Goal: Check status: Check status

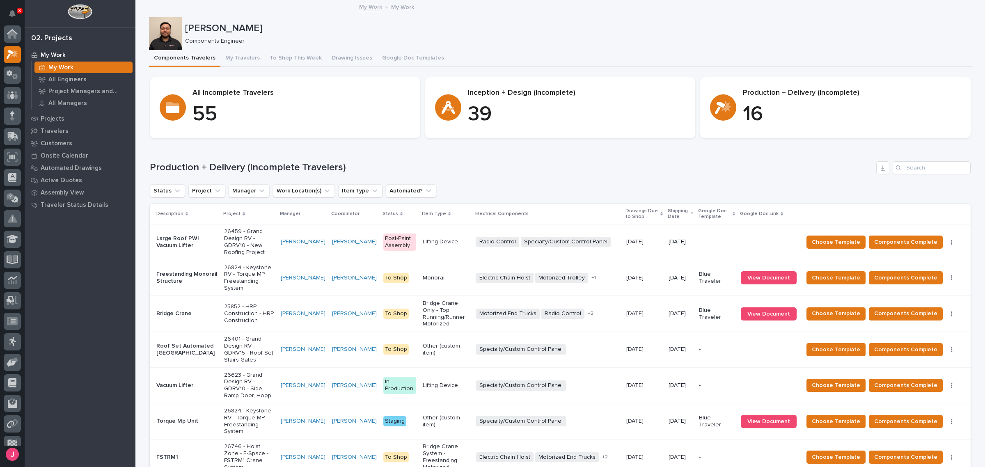
scroll to position [21, 0]
click at [230, 311] on p "25852 - HRP Construction - HRP Construction" at bounding box center [249, 313] width 50 height 21
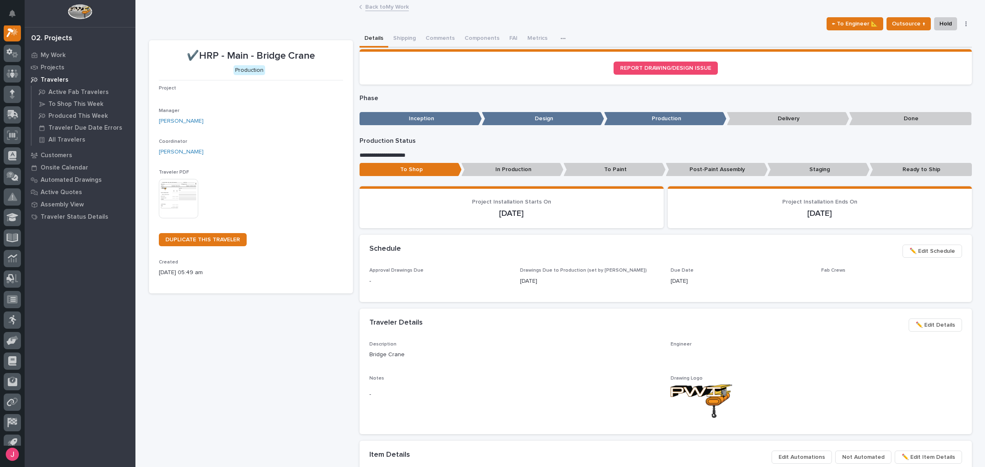
scroll to position [21, 0]
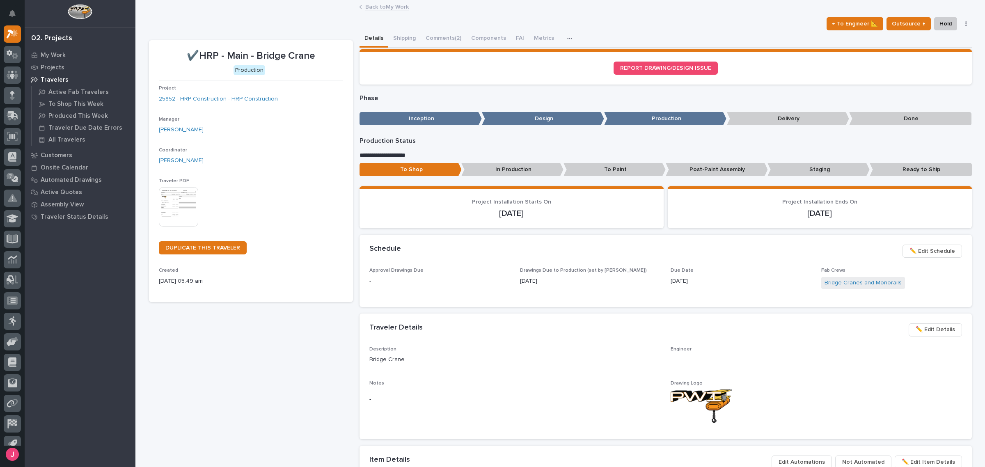
click at [176, 207] on img at bounding box center [178, 206] width 39 height 39
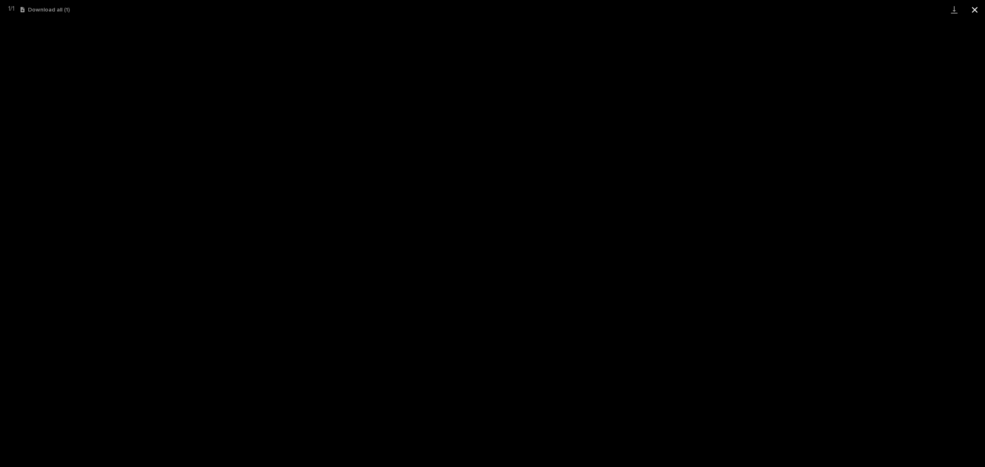
click at [984, 5] on button "Close gallery" at bounding box center [974, 9] width 21 height 19
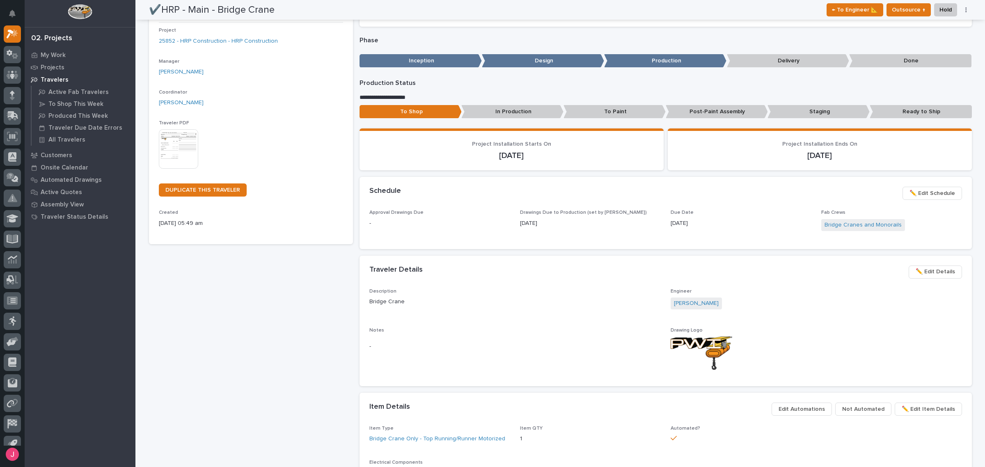
scroll to position [0, 0]
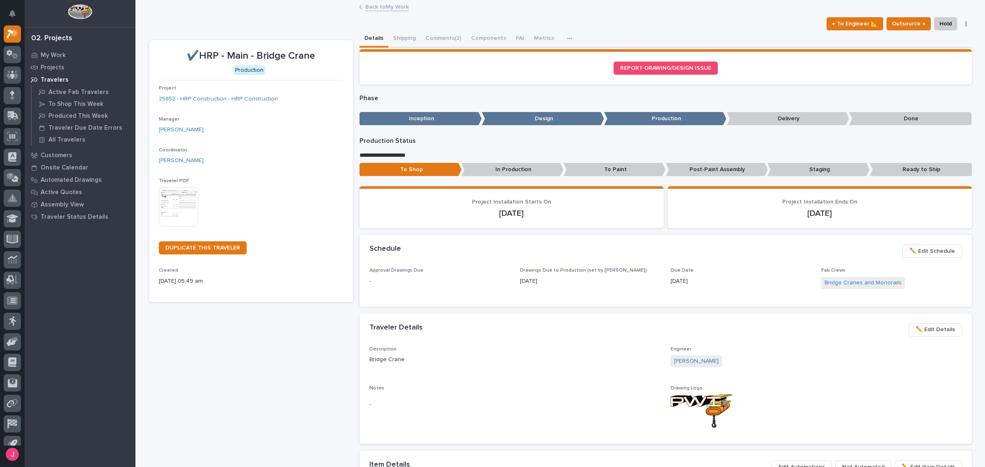
click at [649, 18] on div "← To Engineer 📐 Outsource ↑ Hold Cancel Change Traveler Type Regenerate PDF Gen…" at bounding box center [560, 23] width 823 height 13
click at [607, 23] on div "← To Engineer 📐 Outsource ↑ Hold Cancel Change Traveler Type Regenerate PDF Gen…" at bounding box center [560, 23] width 823 height 13
click at [340, 24] on div "← To Engineer 📐 Outsource ↑ Hold Cancel Change Traveler Type Regenerate PDF Gen…" at bounding box center [560, 23] width 823 height 13
click at [699, 27] on div "← To Engineer 📐 Outsource ↑ Hold Cancel Change Traveler Type Regenerate PDF Gen…" at bounding box center [560, 23] width 823 height 13
